Goal: Information Seeking & Learning: Learn about a topic

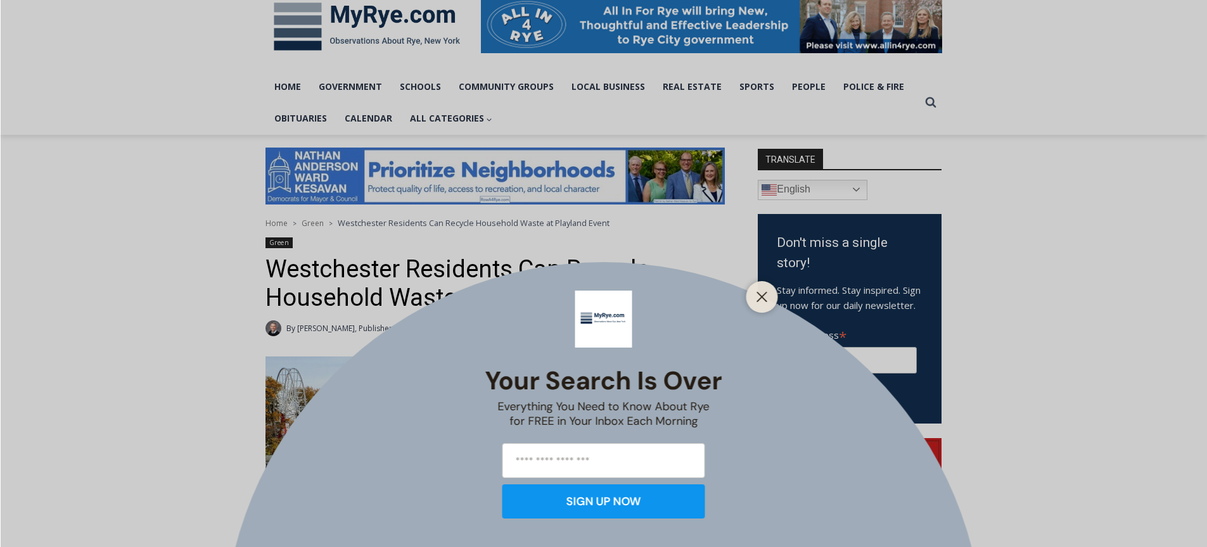
scroll to position [728, 0]
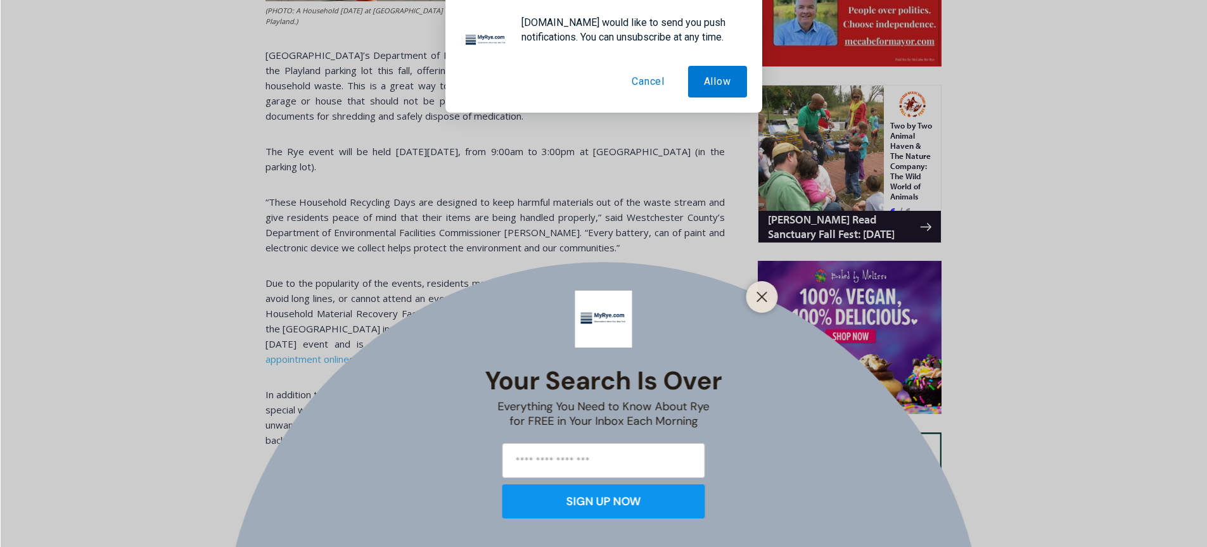
click at [641, 75] on button "Cancel" at bounding box center [648, 82] width 65 height 32
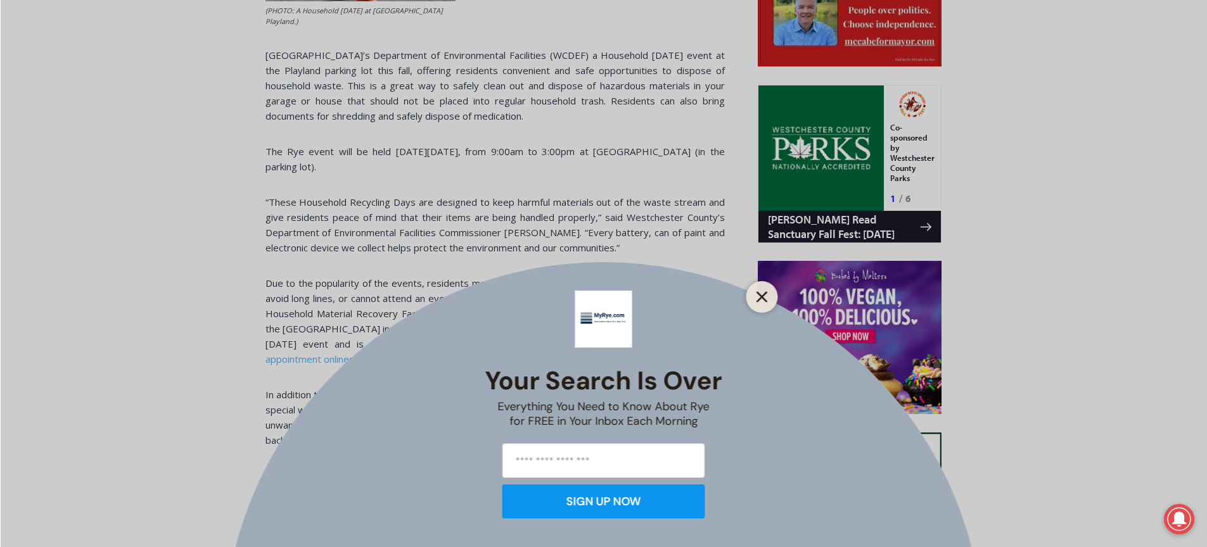
click at [766, 295] on icon "Close" at bounding box center [761, 296] width 11 height 11
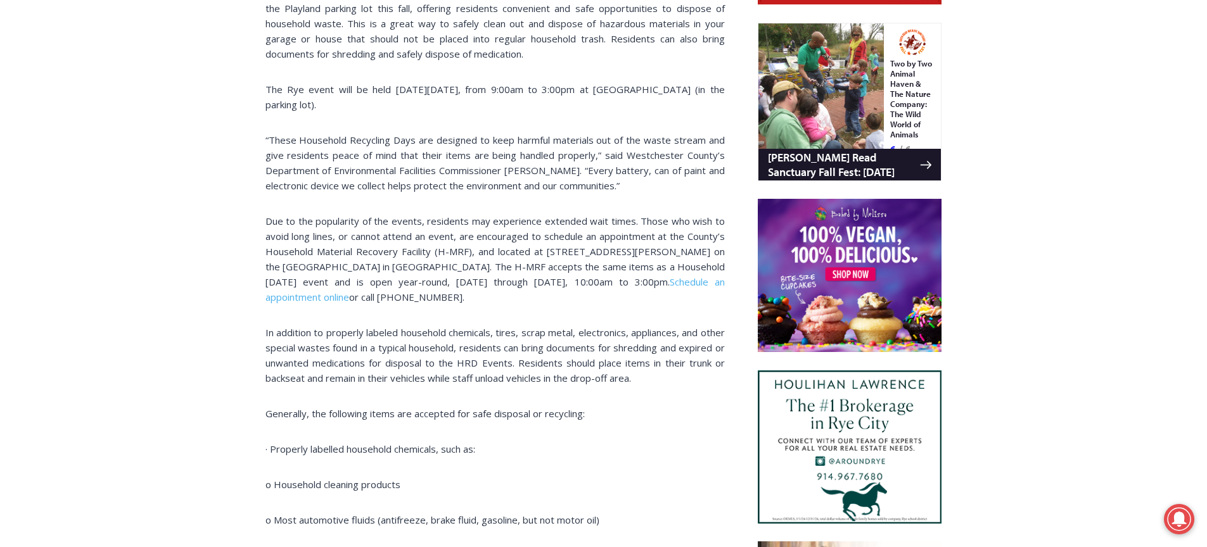
scroll to position [848, 0]
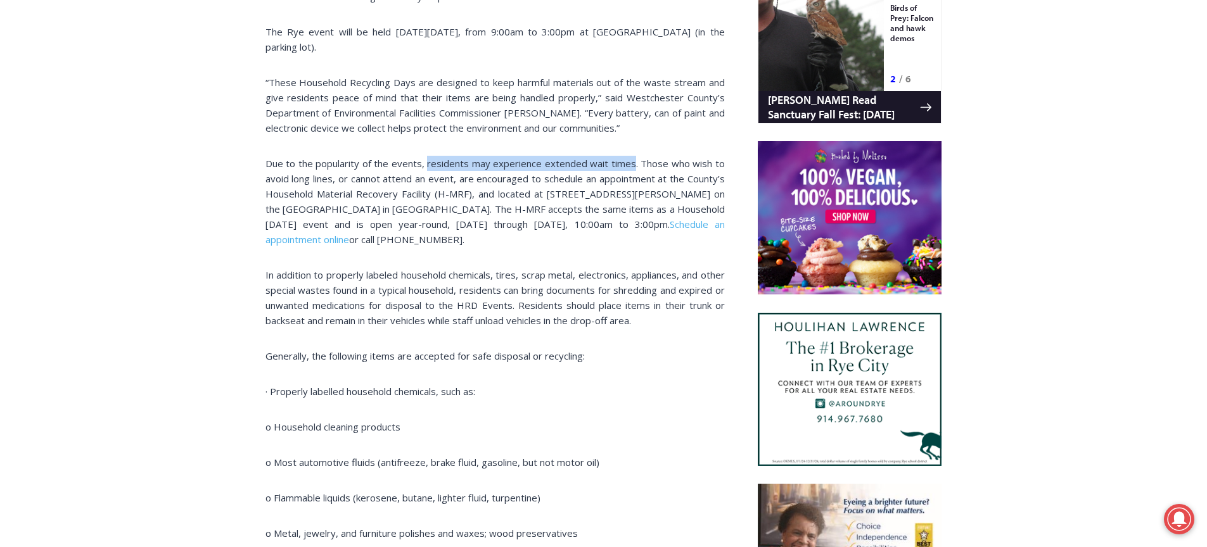
drag, startPoint x: 428, startPoint y: 153, endPoint x: 634, endPoint y: 149, distance: 205.9
click at [634, 156] on p "Due to the popularity of the events, residents may experience extended wait tim…" at bounding box center [494, 201] width 459 height 91
copy p "residents may experience extended wait times"
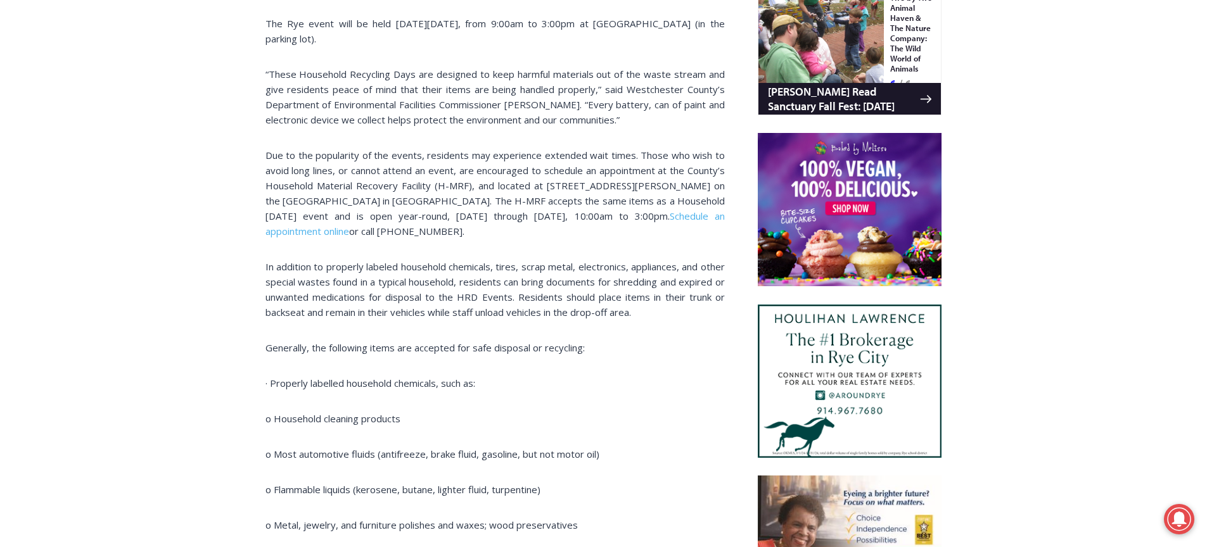
scroll to position [920, 0]
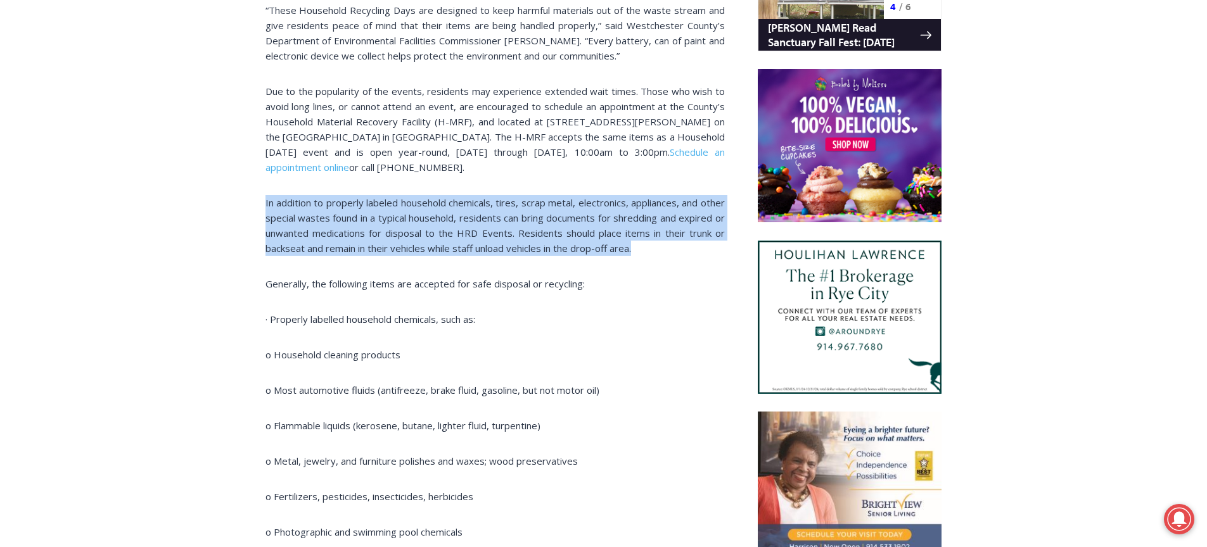
drag, startPoint x: 262, startPoint y: 189, endPoint x: 715, endPoint y: 236, distance: 455.3
copy p "In addition to properly labeled household chemicals, tires, scrap metal, electr…"
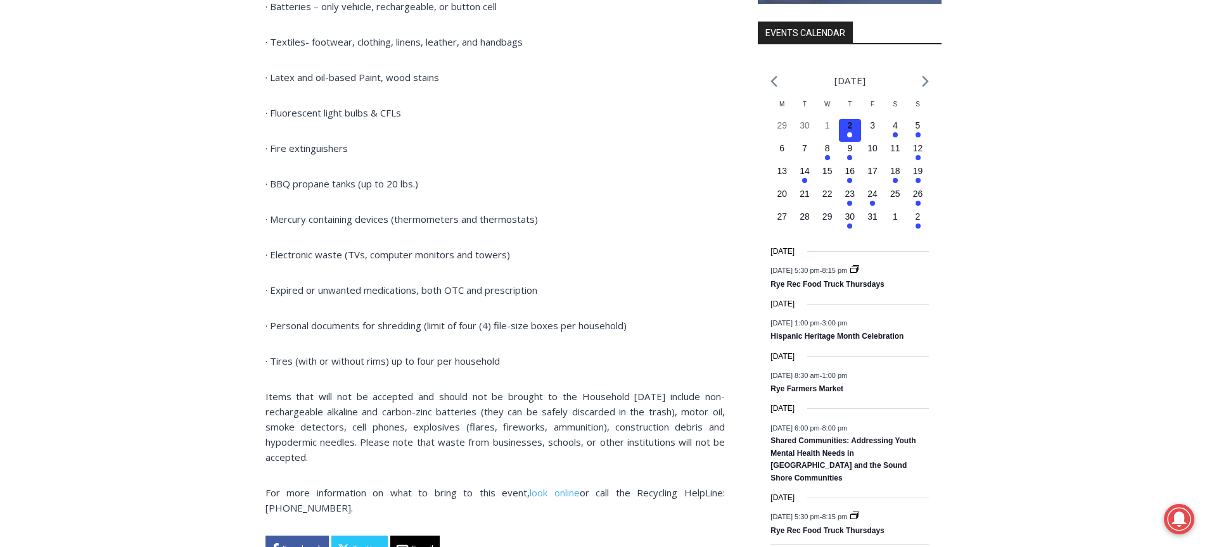
scroll to position [1526, 0]
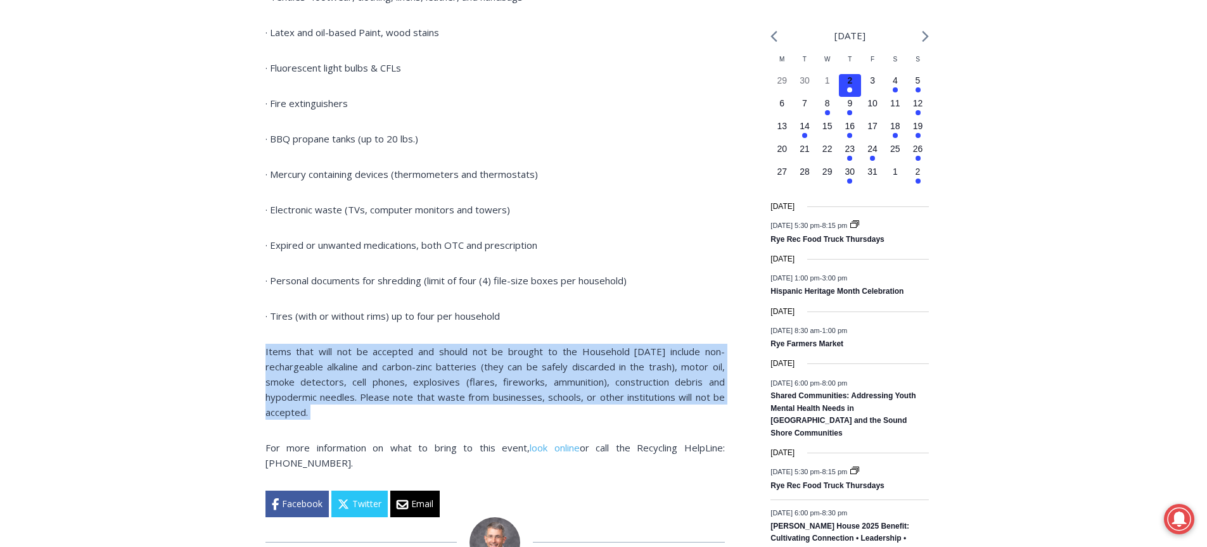
drag, startPoint x: 258, startPoint y: 338, endPoint x: 367, endPoint y: 421, distance: 136.8
click at [367, 421] on div "Home > Green > [GEOGRAPHIC_DATA] Residents Can Recycle Household Waste at [GEOG…" at bounding box center [603, 199] width 1207 height 2775
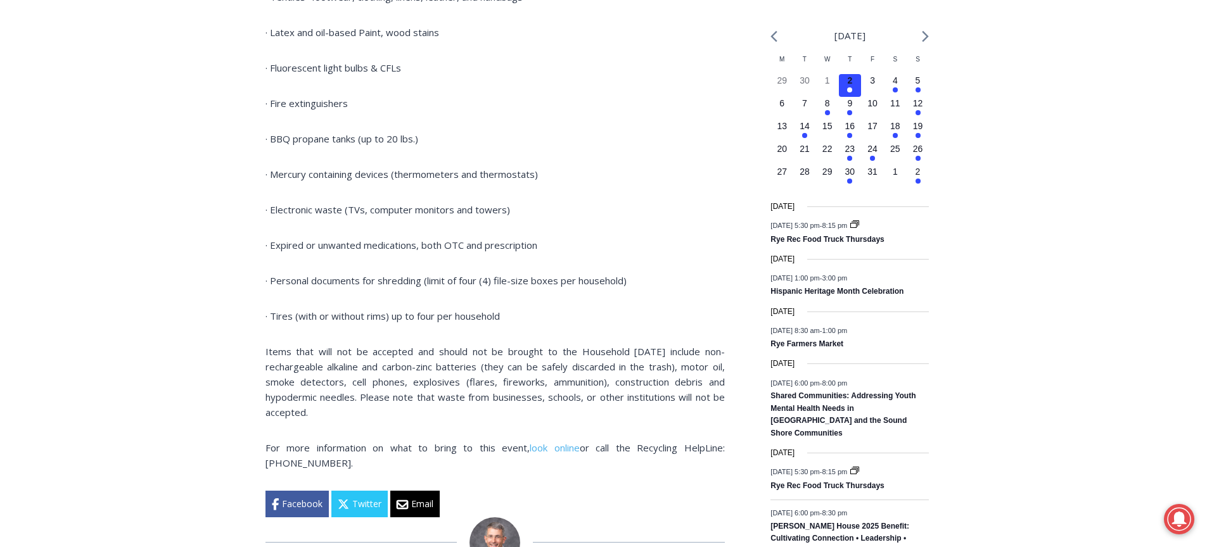
click at [338, 452] on p "For more information on what to bring to this event, look online or call the Re…" at bounding box center [494, 455] width 459 height 30
drag, startPoint x: 258, startPoint y: 436, endPoint x: 416, endPoint y: 458, distance: 159.2
click at [416, 458] on div "Home > Green > [GEOGRAPHIC_DATA] Residents Can Recycle Household Waste at [GEOG…" at bounding box center [603, 199] width 1207 height 2775
copy p "For more information on what to bring to this event, look online or call the Re…"
drag, startPoint x: 253, startPoint y: 381, endPoint x: 257, endPoint y: 347, distance: 34.4
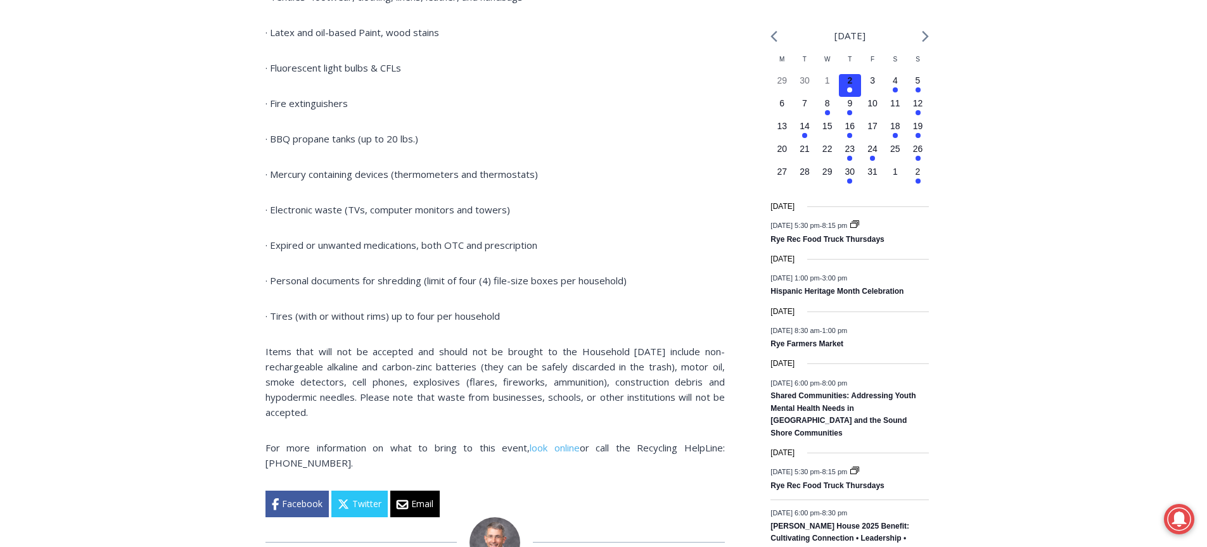
click at [255, 380] on div "Home > Green > [GEOGRAPHIC_DATA] Residents Can Recycle Household Waste at [GEOG…" at bounding box center [603, 199] width 1207 height 2775
drag, startPoint x: 262, startPoint y: 338, endPoint x: 336, endPoint y: 397, distance: 94.3
click at [336, 397] on div "Home > Green > [GEOGRAPHIC_DATA] Residents Can Recycle Household Waste at [GEOG…" at bounding box center [603, 199] width 1207 height 2775
copy p "Items that will not be accepted and should not be brought to the Household [DAT…"
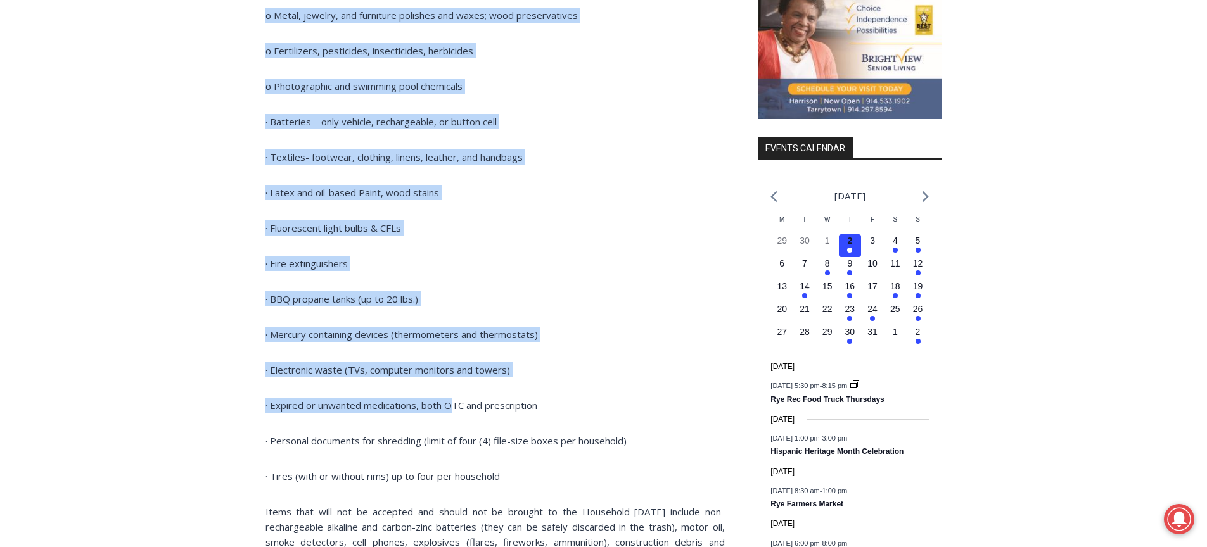
scroll to position [1366, 0]
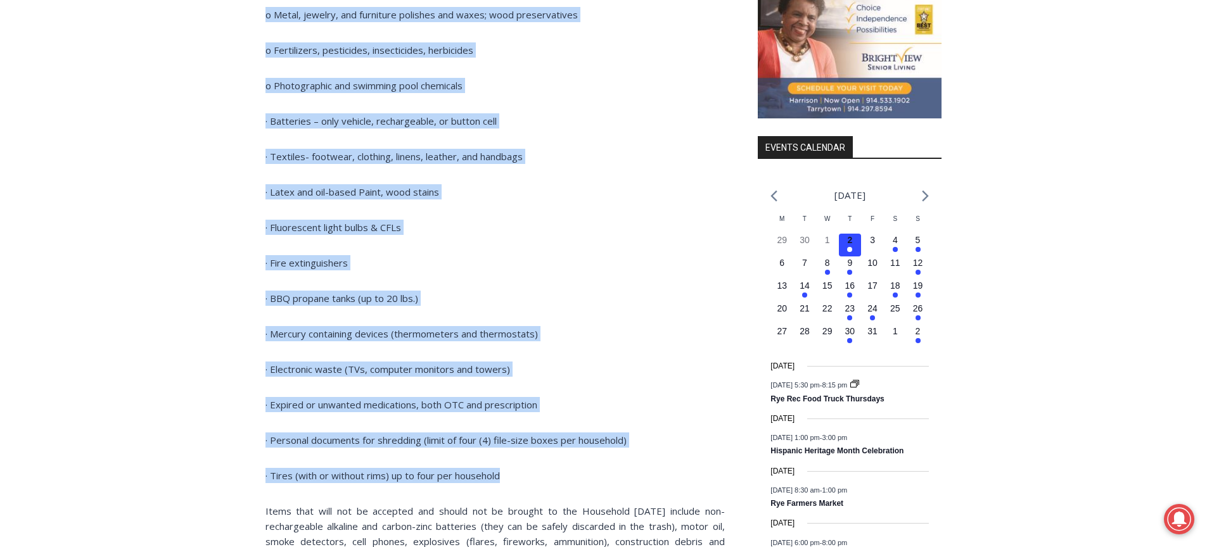
drag, startPoint x: 267, startPoint y: 145, endPoint x: 550, endPoint y: 461, distance: 424.4
copy div "Loremipsu, dol sitametco adipi eli seddoeiu tem inci utlabore et doloremag: · A…"
